Goal: Task Accomplishment & Management: Complete application form

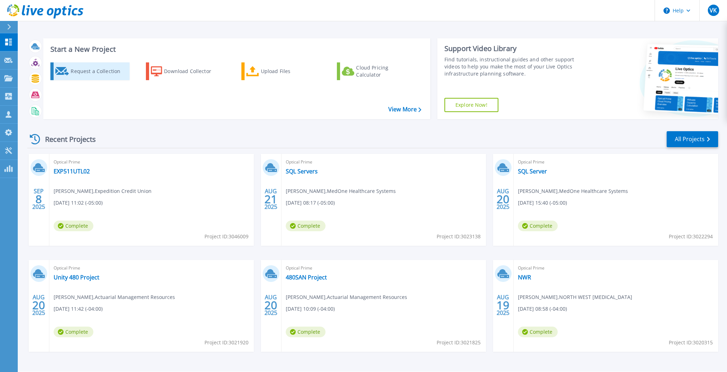
click at [77, 72] on div "Request a Collection" at bounding box center [99, 71] width 57 height 14
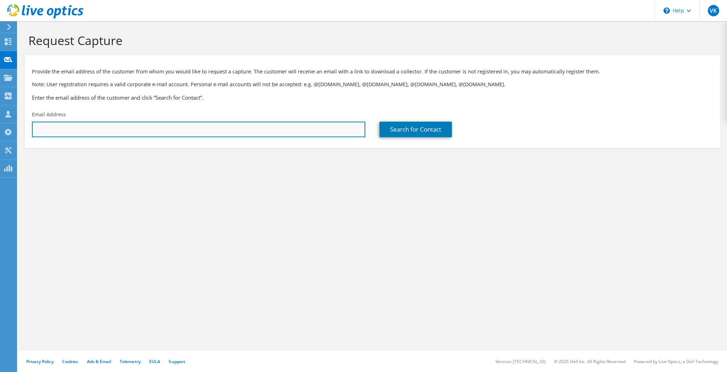
drag, startPoint x: 256, startPoint y: 125, endPoint x: 296, endPoint y: 132, distance: 40.3
click at [256, 125] on input "text" at bounding box center [198, 130] width 333 height 16
paste input "[EMAIL_ADDRESS][DOMAIN_NAME]"
type input "[EMAIL_ADDRESS][DOMAIN_NAME]"
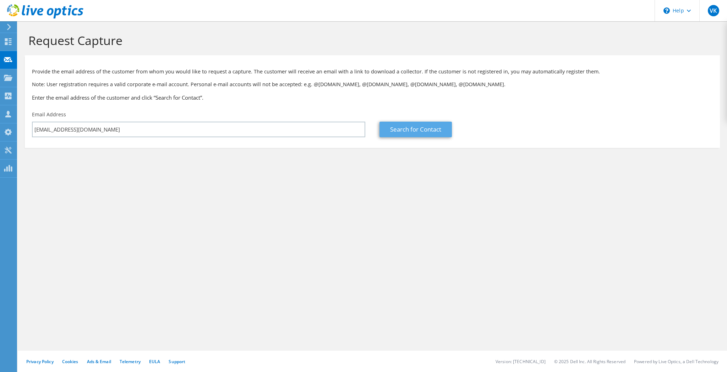
click at [398, 128] on link "Search for Contact" at bounding box center [415, 130] width 72 height 16
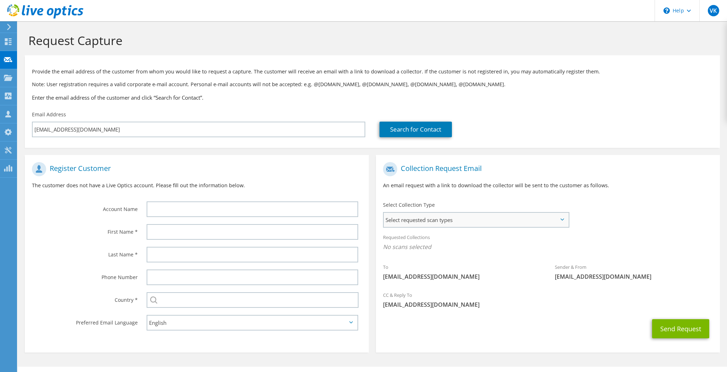
click at [488, 221] on span "Select requested scan types" at bounding box center [476, 220] width 185 height 14
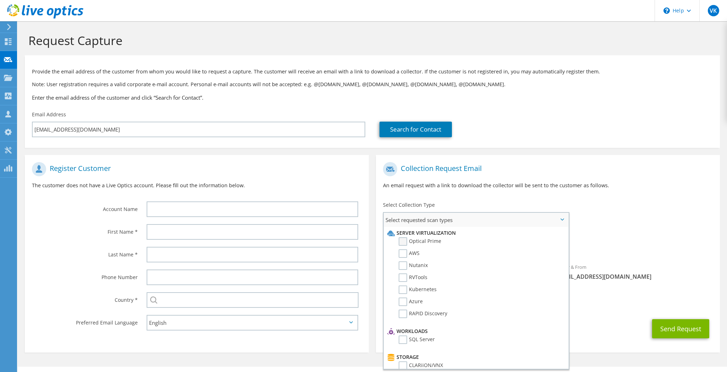
click at [403, 242] on label "Optical Prime" at bounding box center [419, 241] width 43 height 9
click at [0, 0] on input "Optical Prime" at bounding box center [0, 0] width 0 height 0
click at [645, 221] on div "To [EMAIL_ADDRESS][DOMAIN_NAME] Sender & From [EMAIL_ADDRESS][DOMAIN_NAME]" at bounding box center [548, 224] width 344 height 131
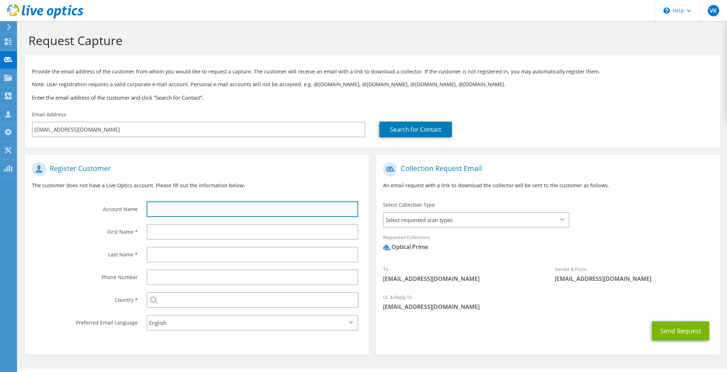
paste input "Clearbrook Holdings Corp"
type input "Clearbrook Holdings Corp"
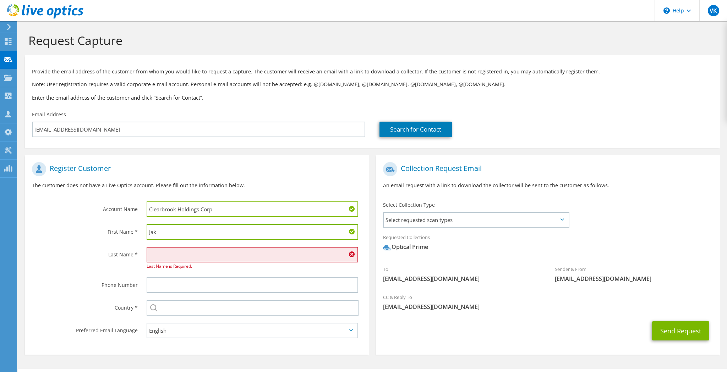
type input "[PERSON_NAME]"
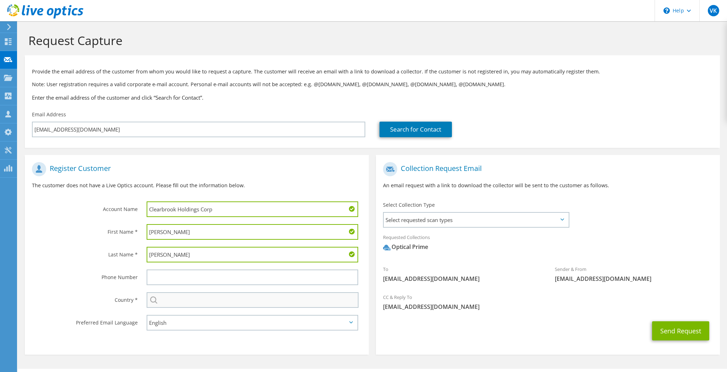
type input "[PERSON_NAME]"
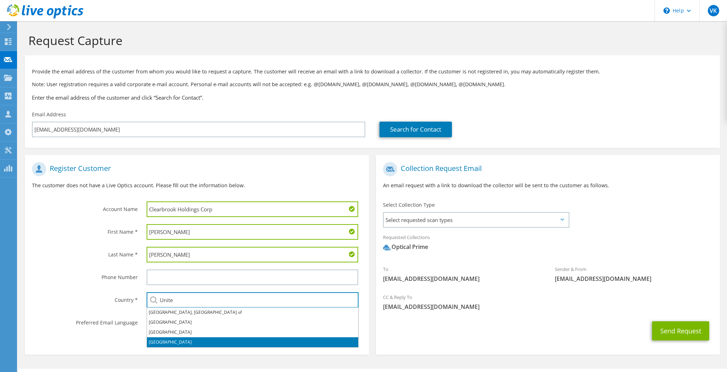
click at [176, 340] on li "[GEOGRAPHIC_DATA]" at bounding box center [252, 342] width 211 height 10
type input "[GEOGRAPHIC_DATA]"
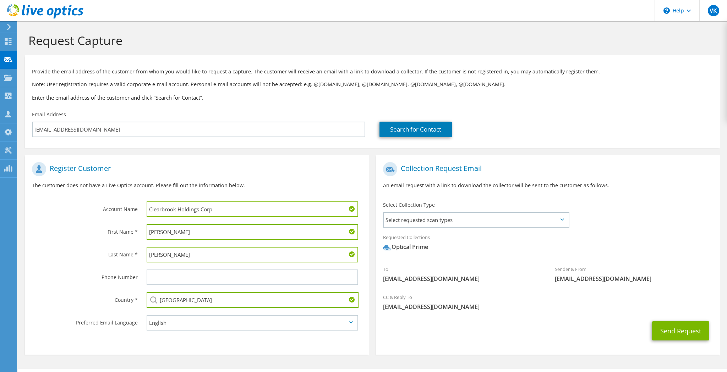
drag, startPoint x: 574, startPoint y: 313, endPoint x: 579, endPoint y: 312, distance: 4.3
click at [574, 313] on div "CC & Reply To [EMAIL_ADDRESS][DOMAIN_NAME]" at bounding box center [548, 302] width 344 height 24
click at [668, 327] on button "Send Request" at bounding box center [680, 330] width 57 height 19
